Goal: Information Seeking & Learning: Learn about a topic

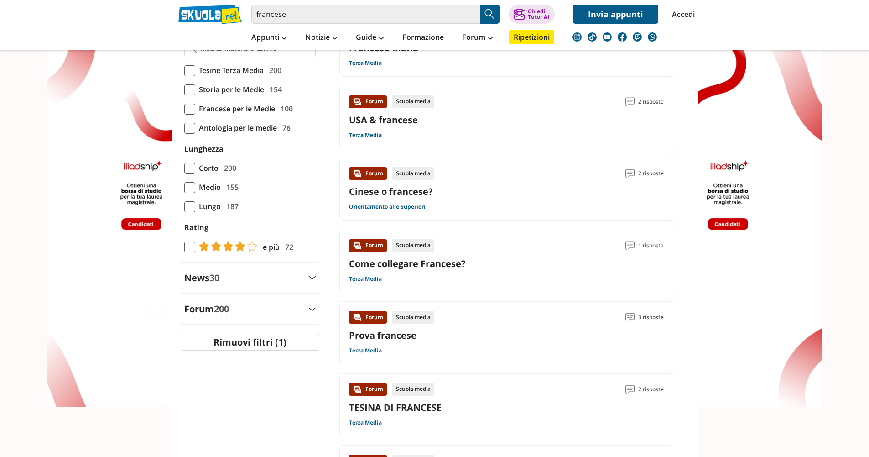
scroll to position [276, 0]
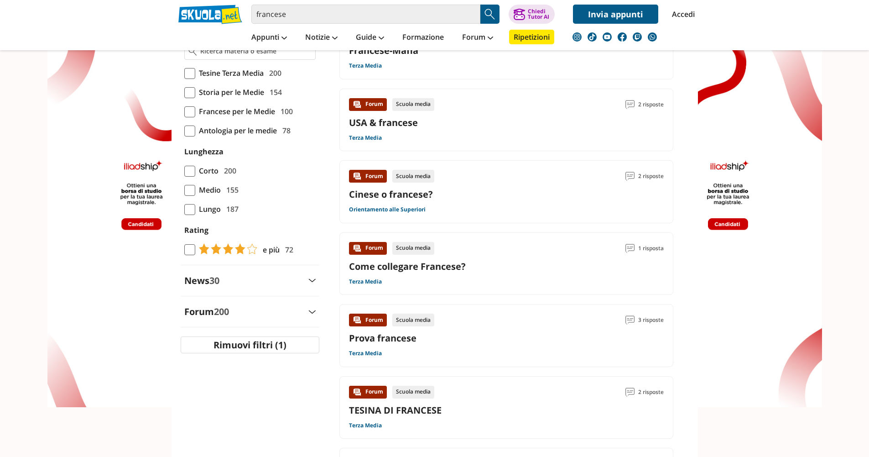
click at [192, 176] on span at bounding box center [189, 171] width 11 height 11
click at [184, 171] on input "Corto 200" at bounding box center [184, 171] width 0 height 0
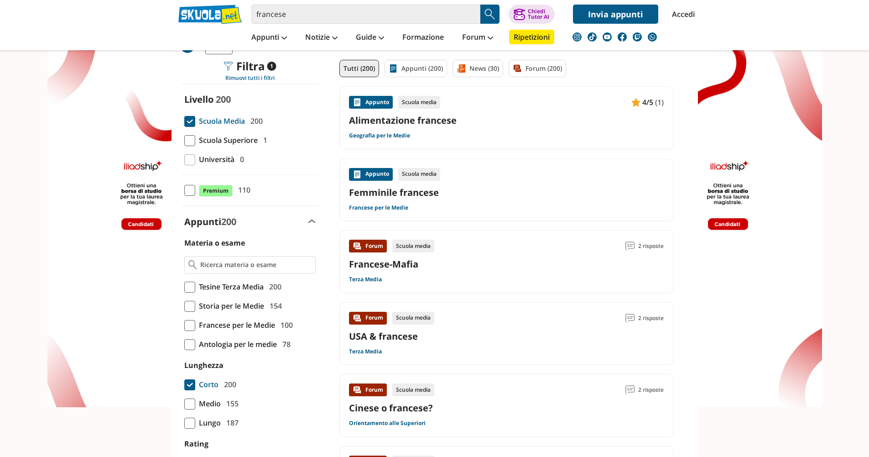
scroll to position [0, 0]
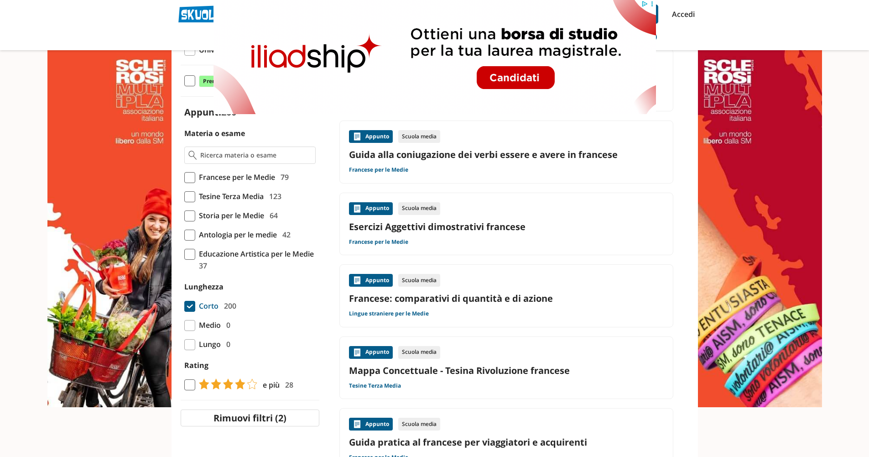
click at [189, 180] on span at bounding box center [189, 177] width 11 height 11
click at [184, 177] on input "Francese per le Medie 79" at bounding box center [184, 177] width 0 height 0
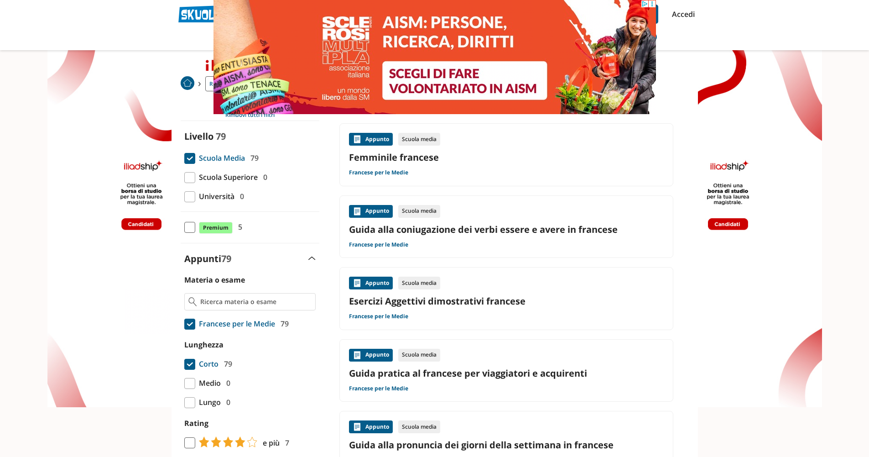
scroll to position [26, 0]
click at [436, 227] on link "Guida alla coniugazione dei verbi essere e avere in francese" at bounding box center [506, 229] width 315 height 12
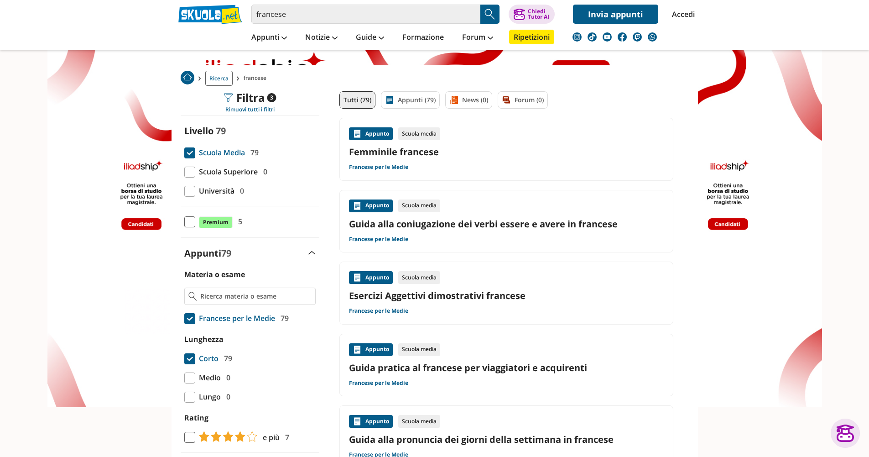
scroll to position [31, 0]
